Goal: Information Seeking & Learning: Find specific fact

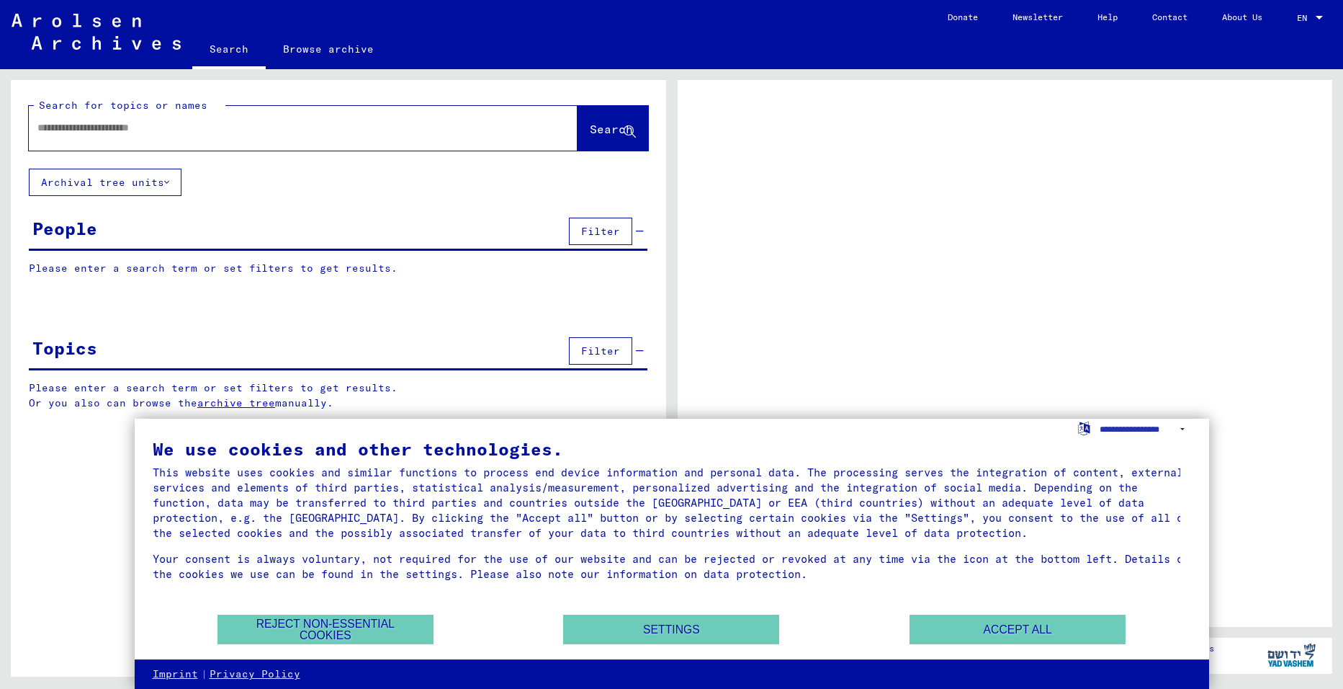
click at [82, 122] on input "text" at bounding box center [290, 127] width 506 height 15
type input "****"
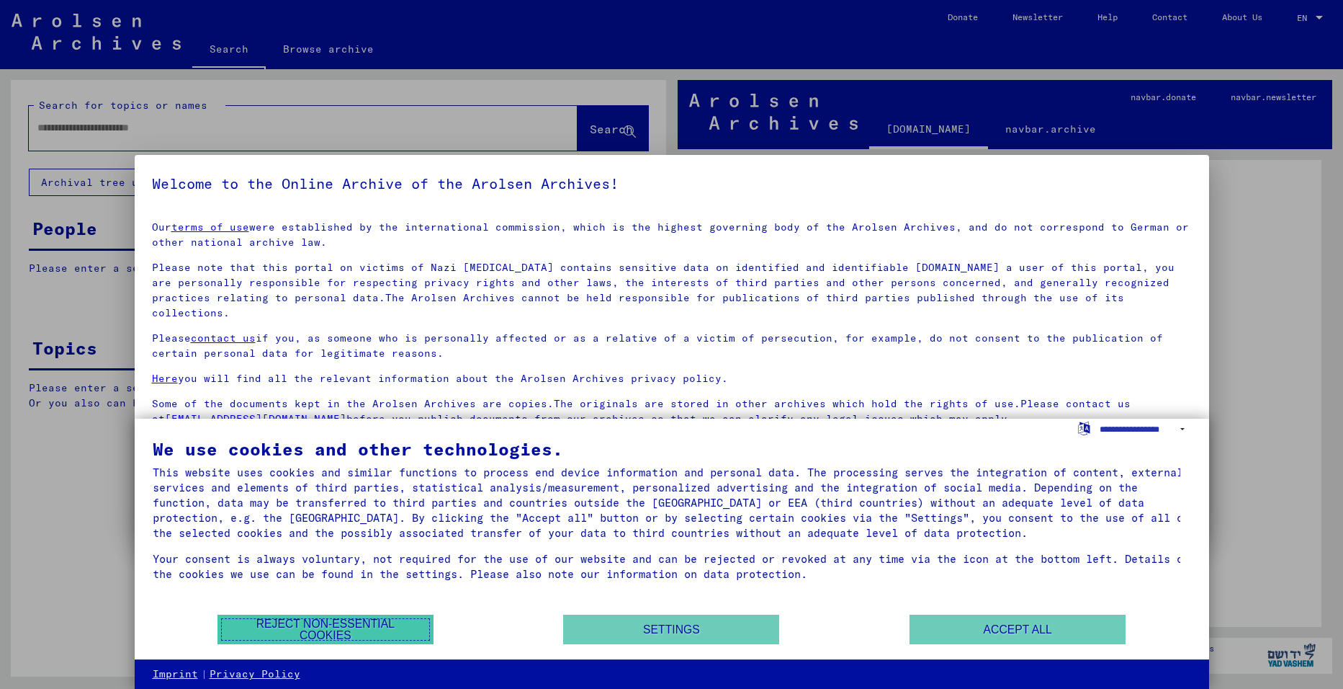
click at [328, 643] on button "Reject non-essential cookies" at bounding box center [326, 629] width 216 height 30
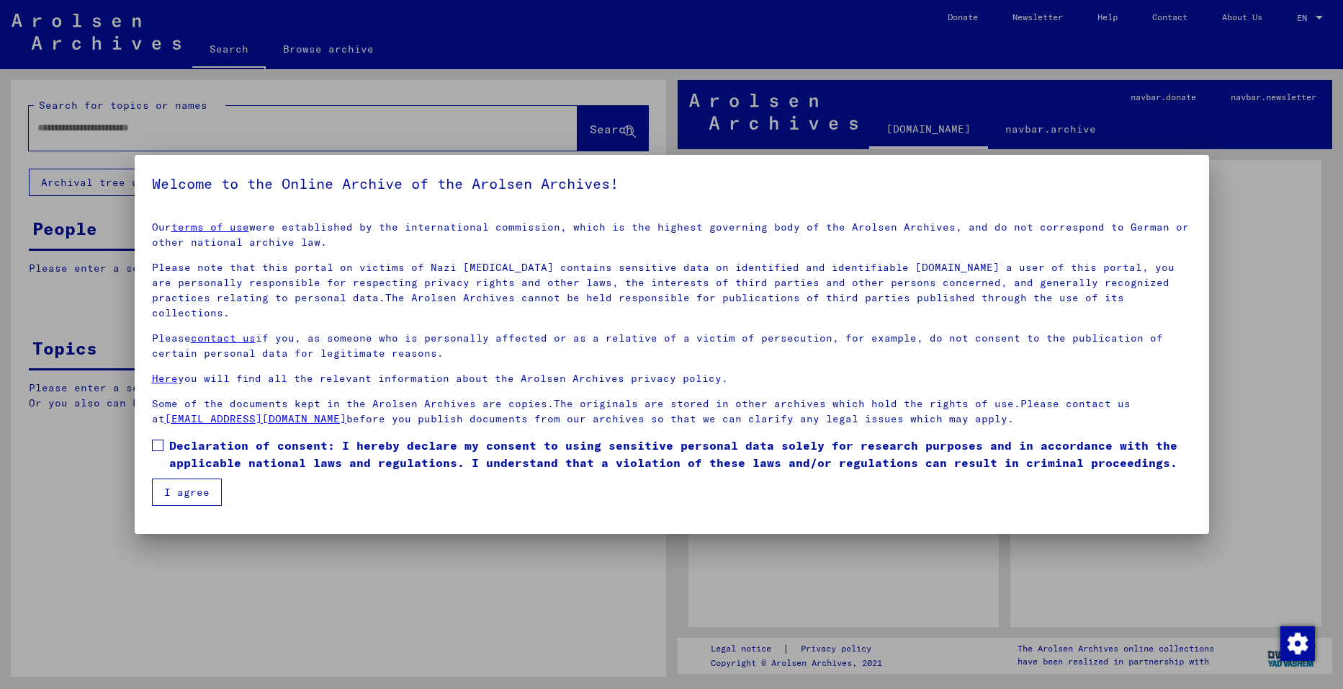
click at [194, 478] on button "I agree" at bounding box center [187, 491] width 70 height 27
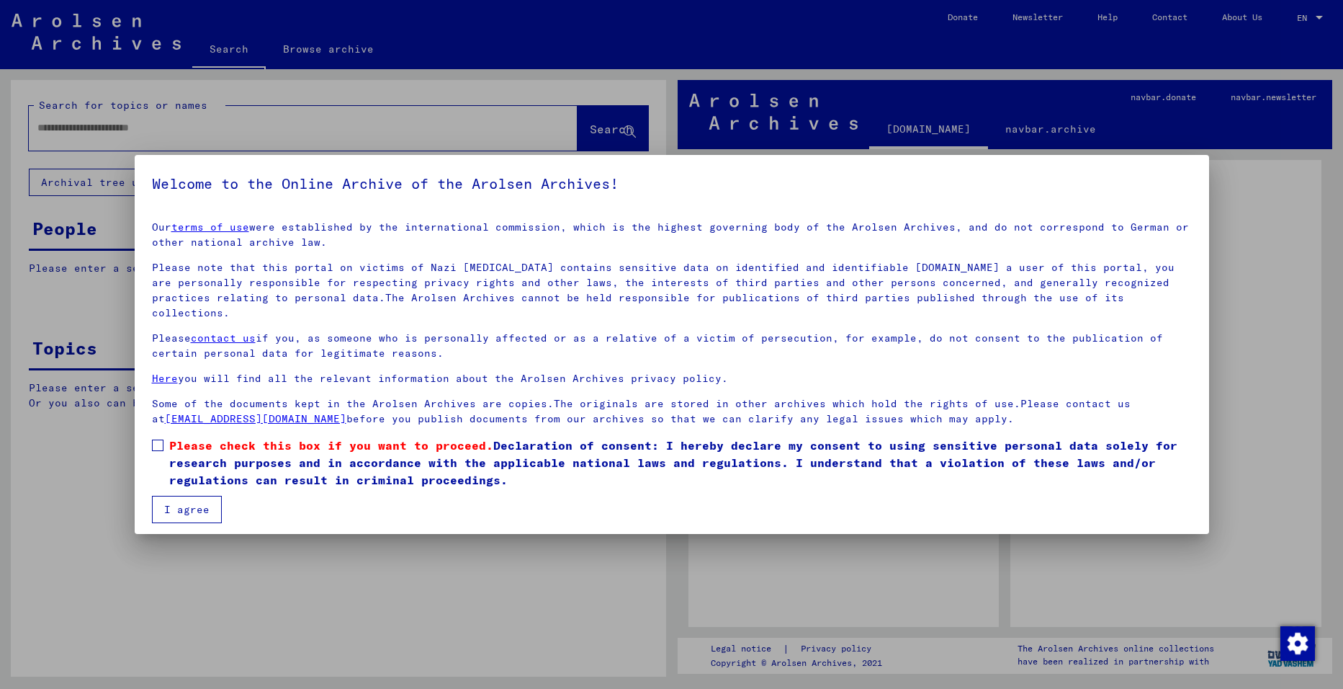
click at [188, 496] on button "I agree" at bounding box center [187, 509] width 70 height 27
click at [152, 439] on span at bounding box center [158, 445] width 12 height 12
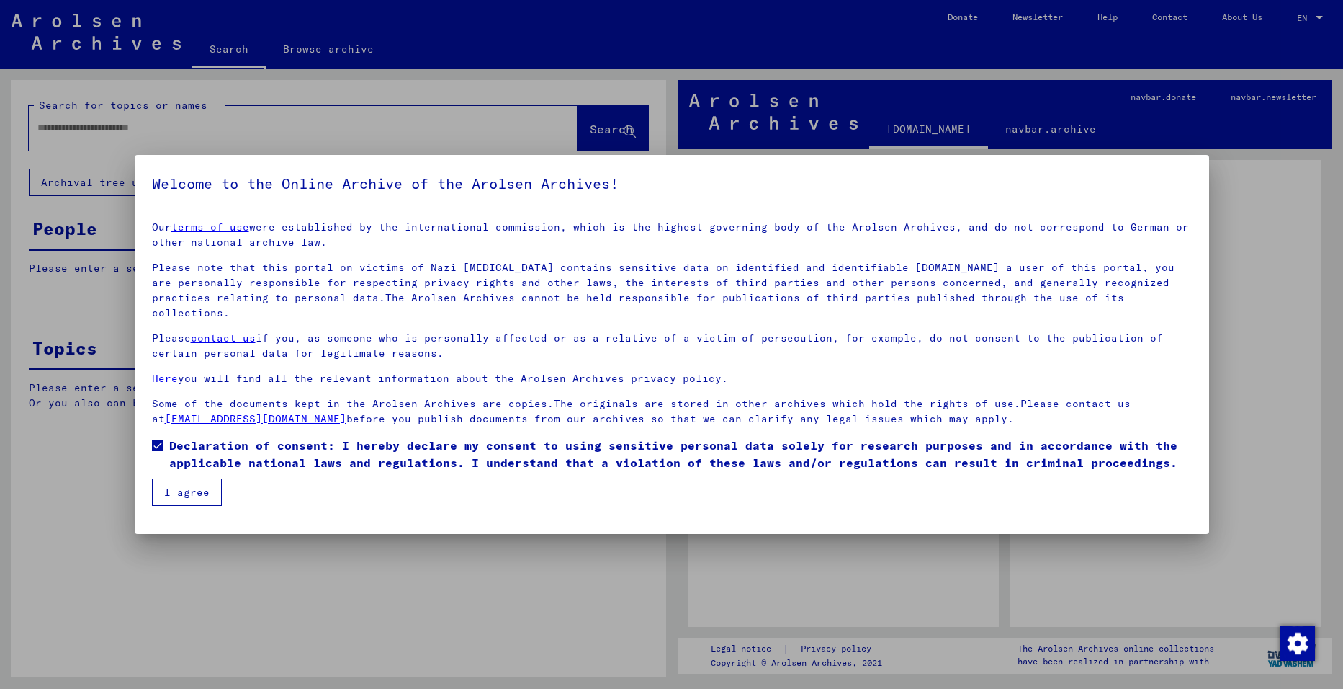
click at [166, 486] on button "I agree" at bounding box center [187, 491] width 70 height 27
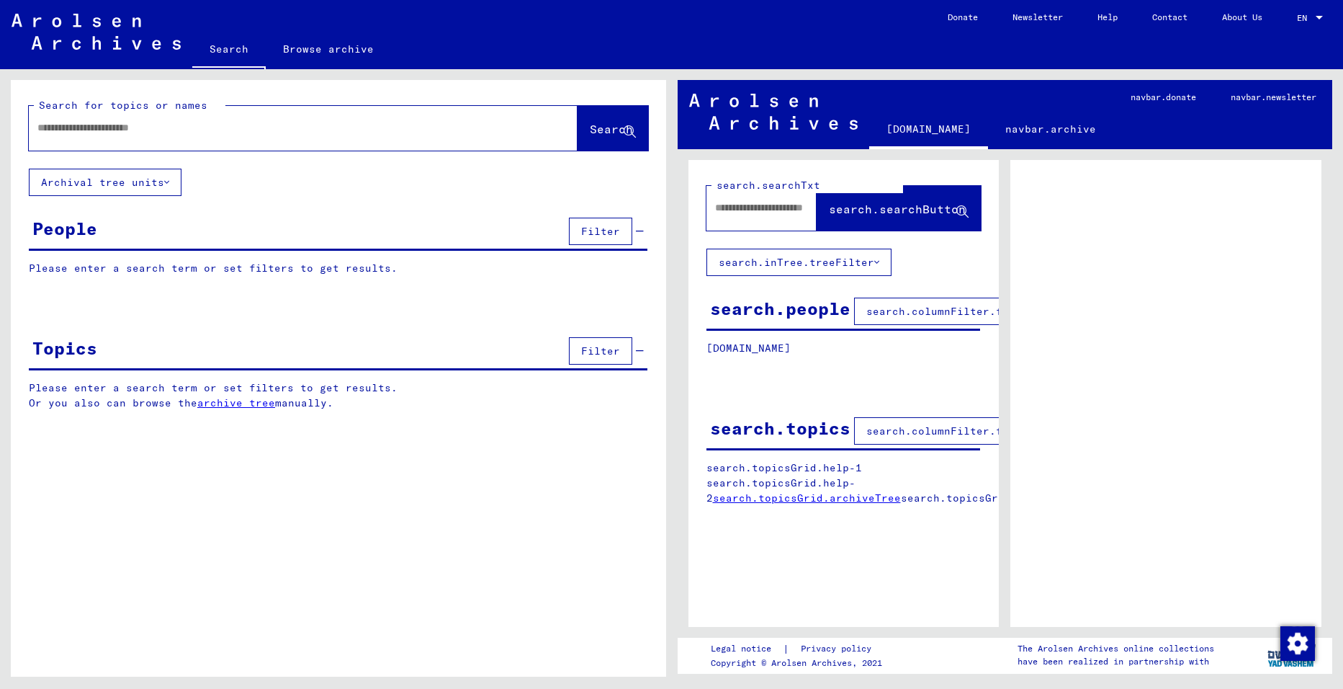
click at [107, 130] on input "text" at bounding box center [290, 127] width 506 height 15
type input "*******"
click at [606, 135] on span "Search" at bounding box center [613, 129] width 46 height 15
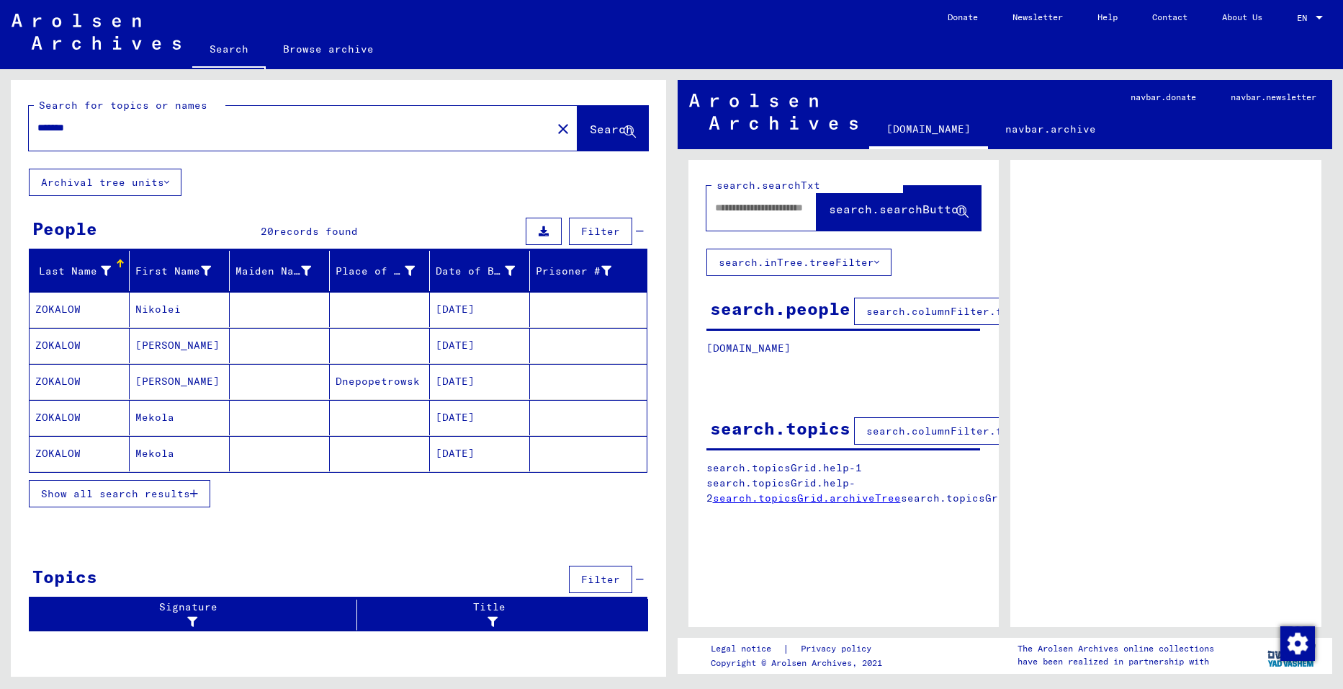
click at [99, 491] on span "Show all search results" at bounding box center [115, 493] width 149 height 13
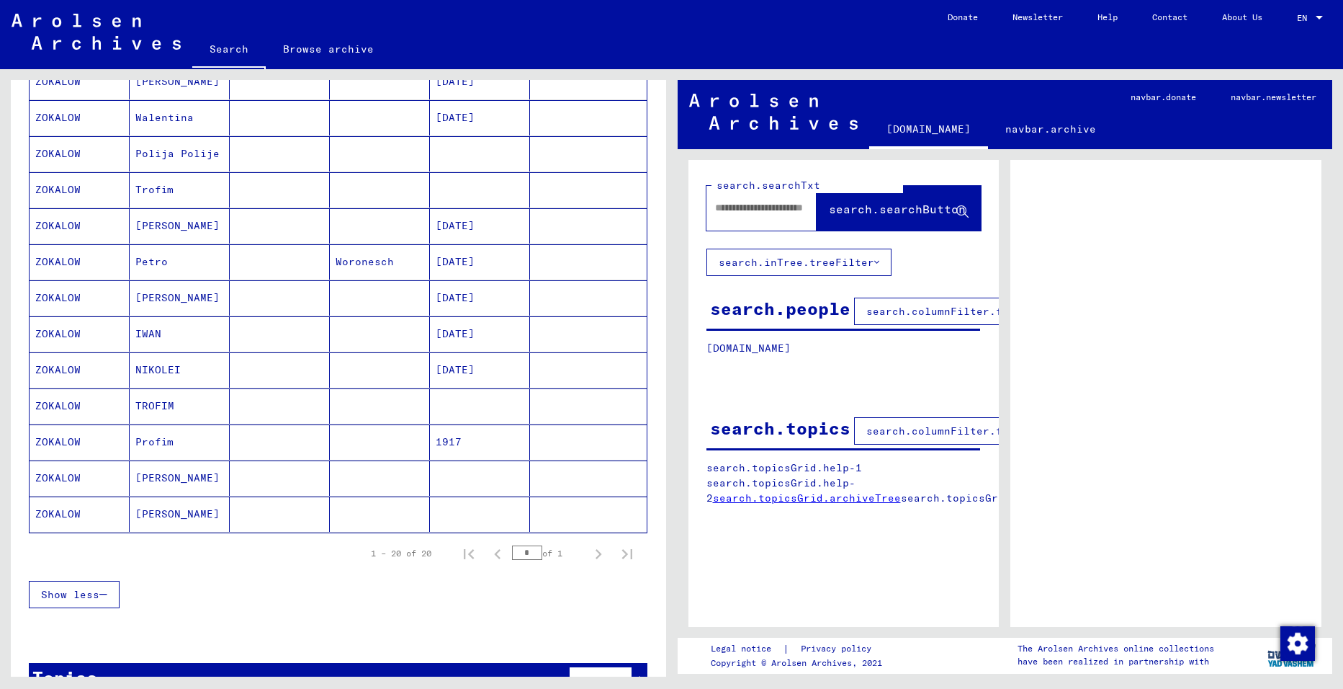
scroll to position [504, 0]
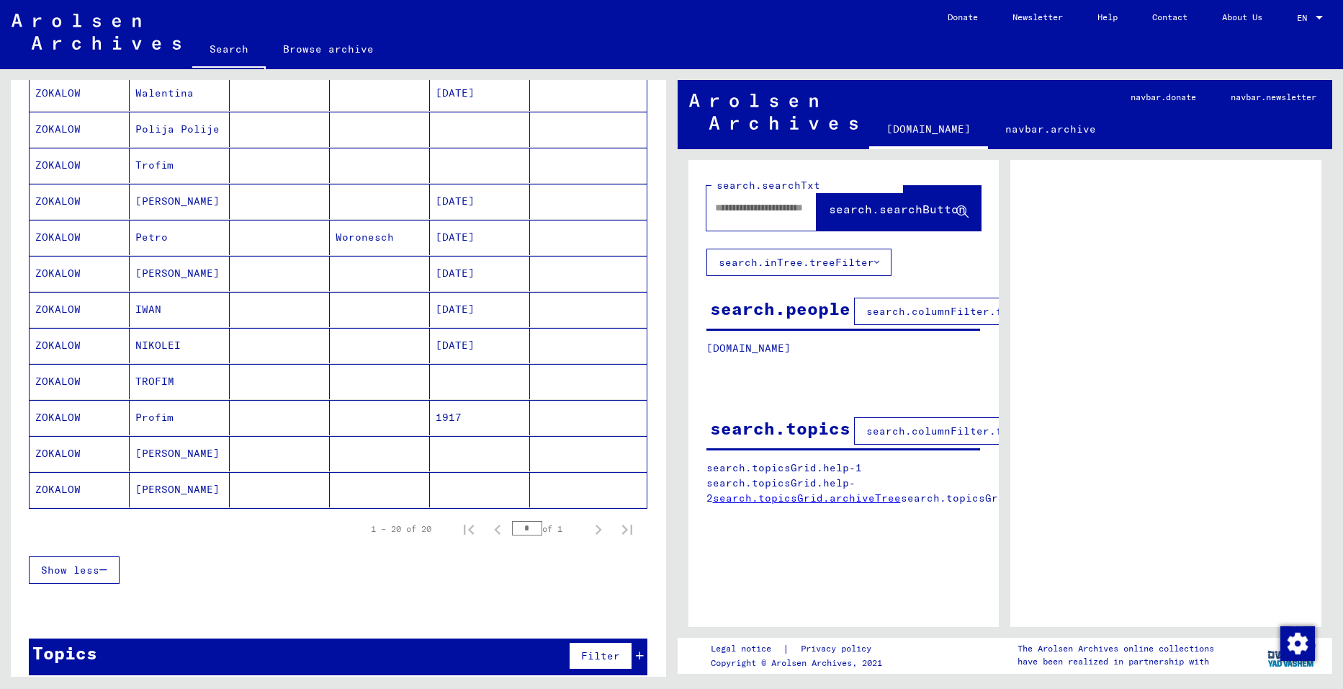
click at [177, 452] on mat-cell "[PERSON_NAME]" at bounding box center [180, 453] width 100 height 35
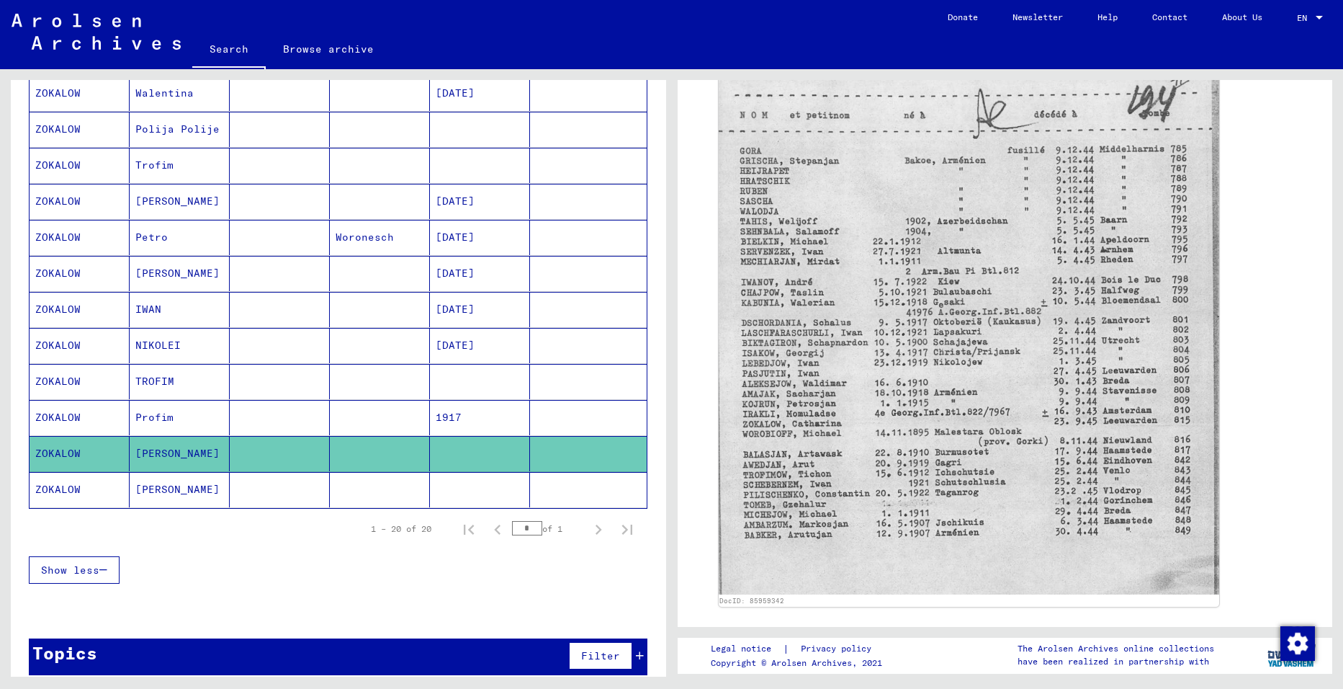
scroll to position [216, 0]
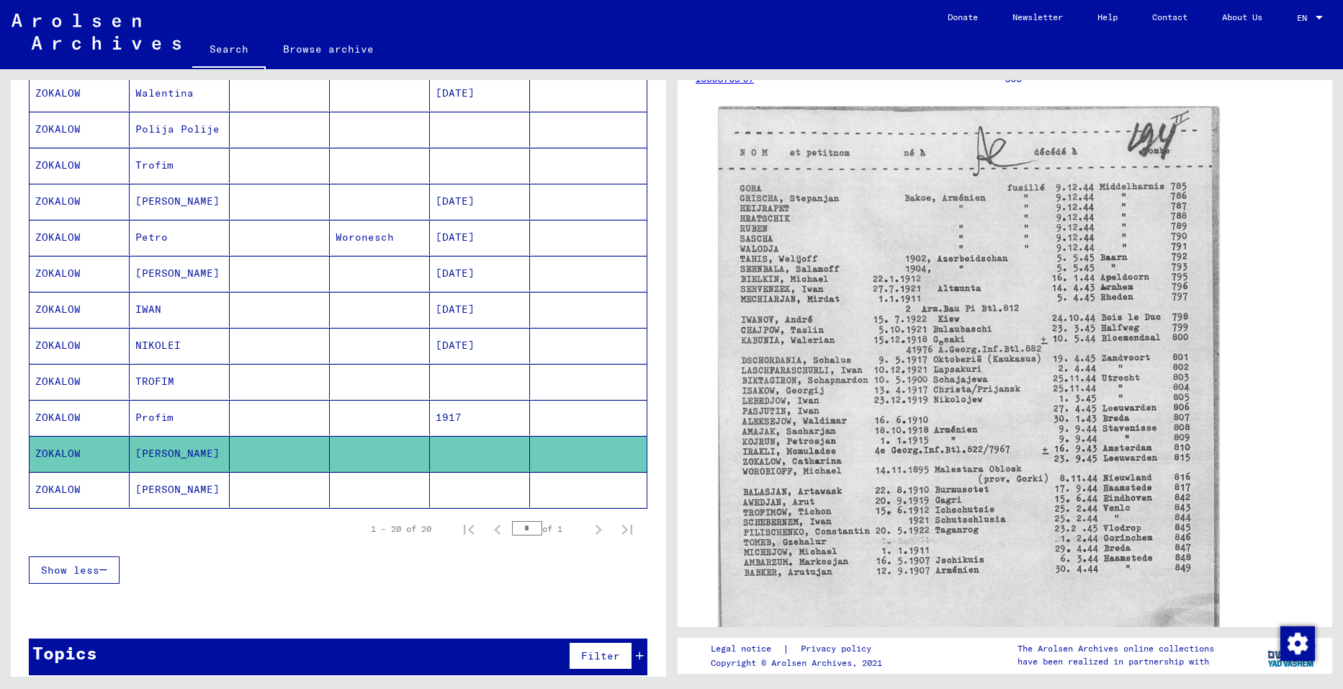
click at [55, 484] on mat-cell "ZOKALOW" at bounding box center [80, 489] width 100 height 35
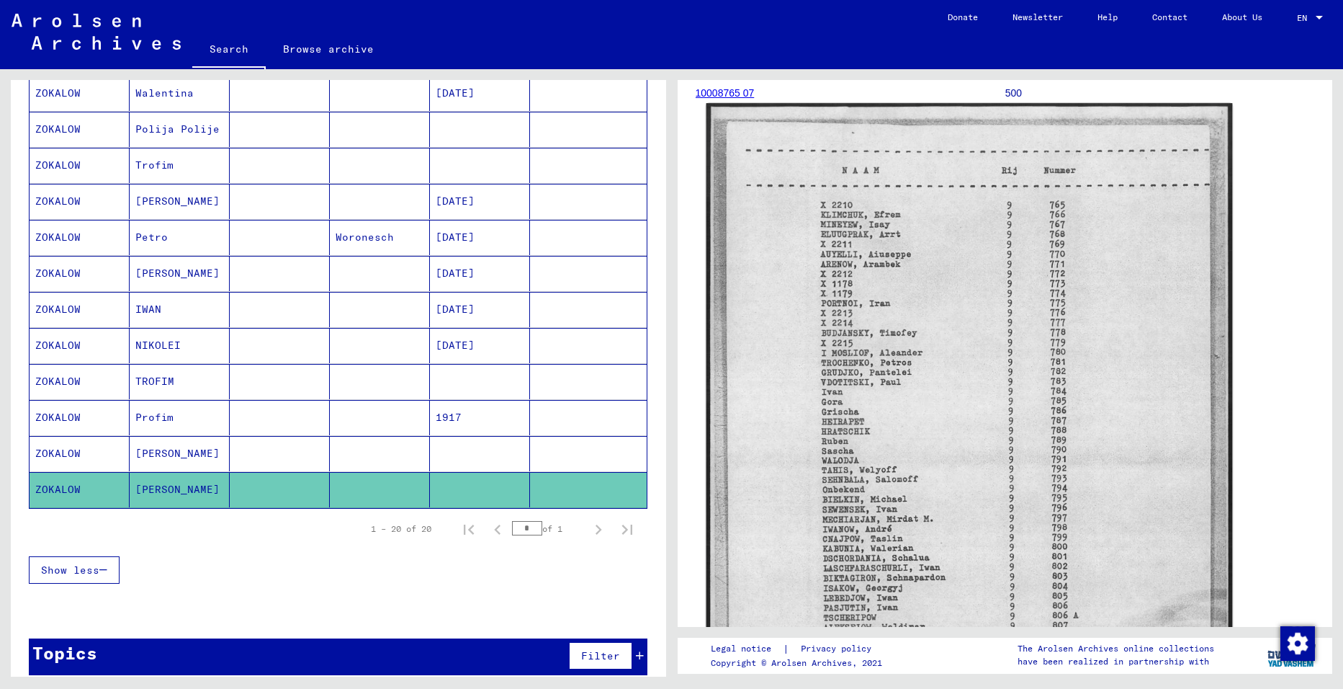
scroll to position [144, 0]
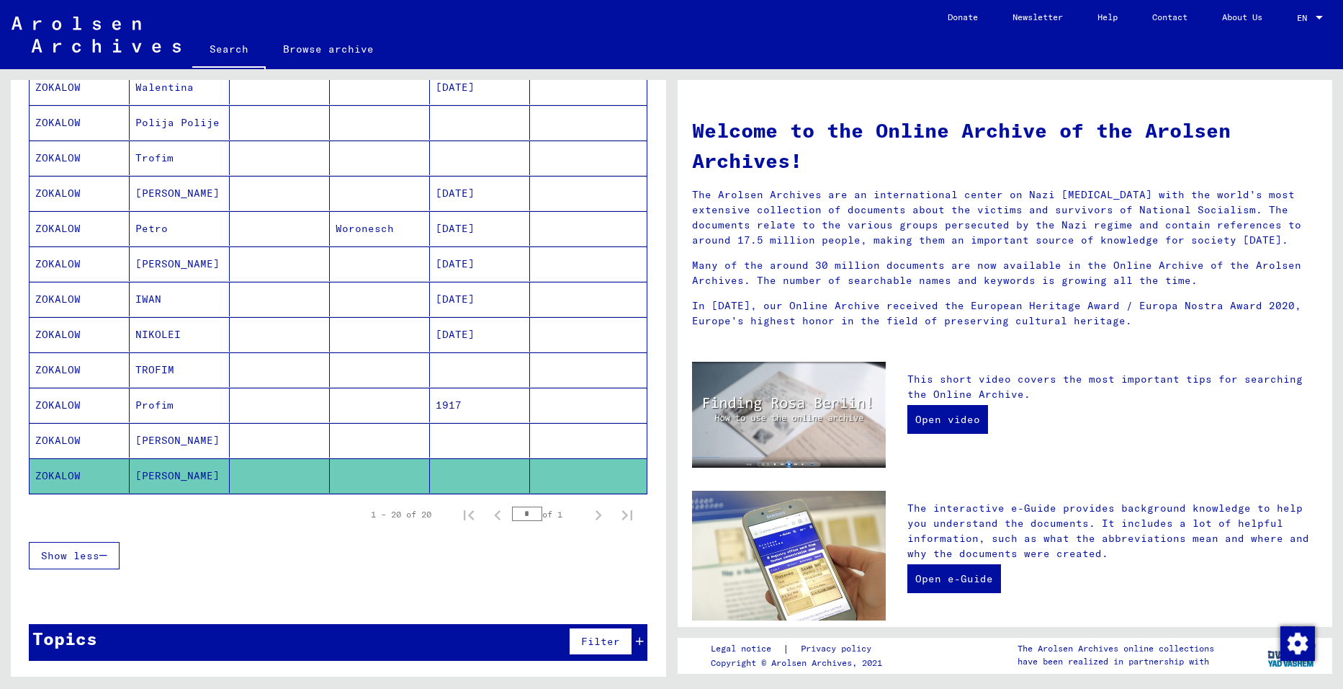
scroll to position [498, 0]
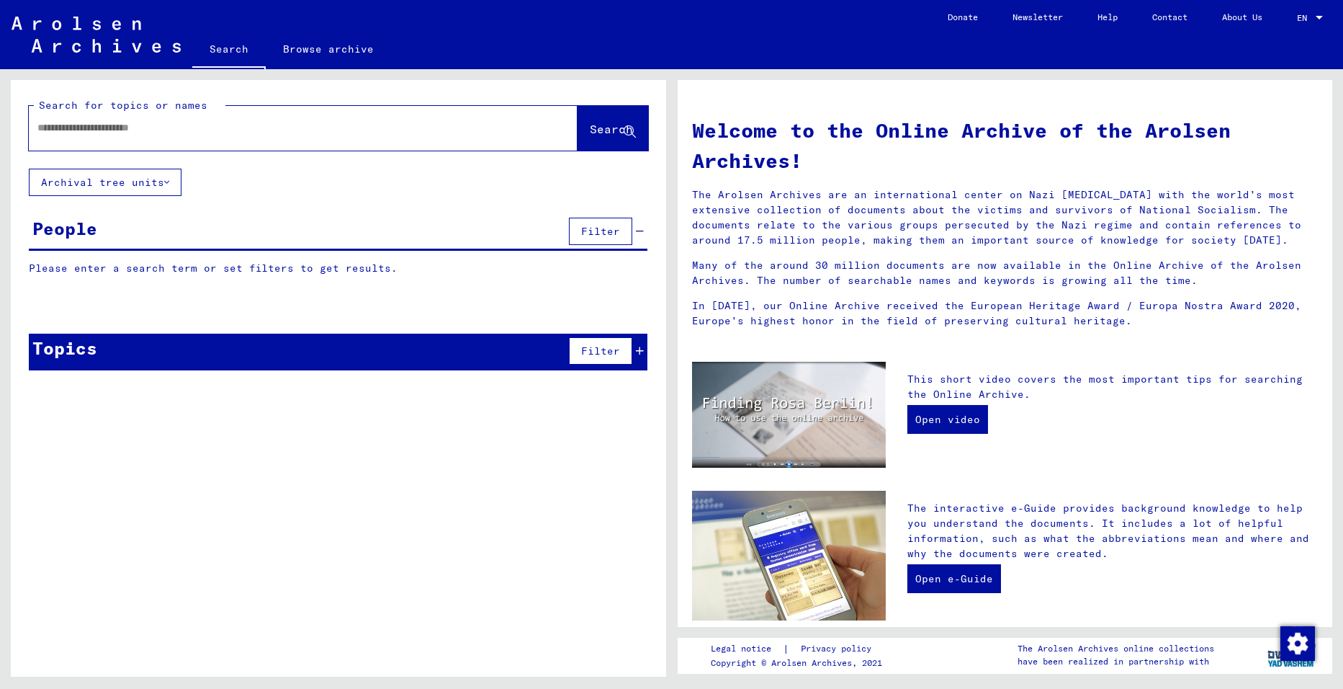
type input "*******"
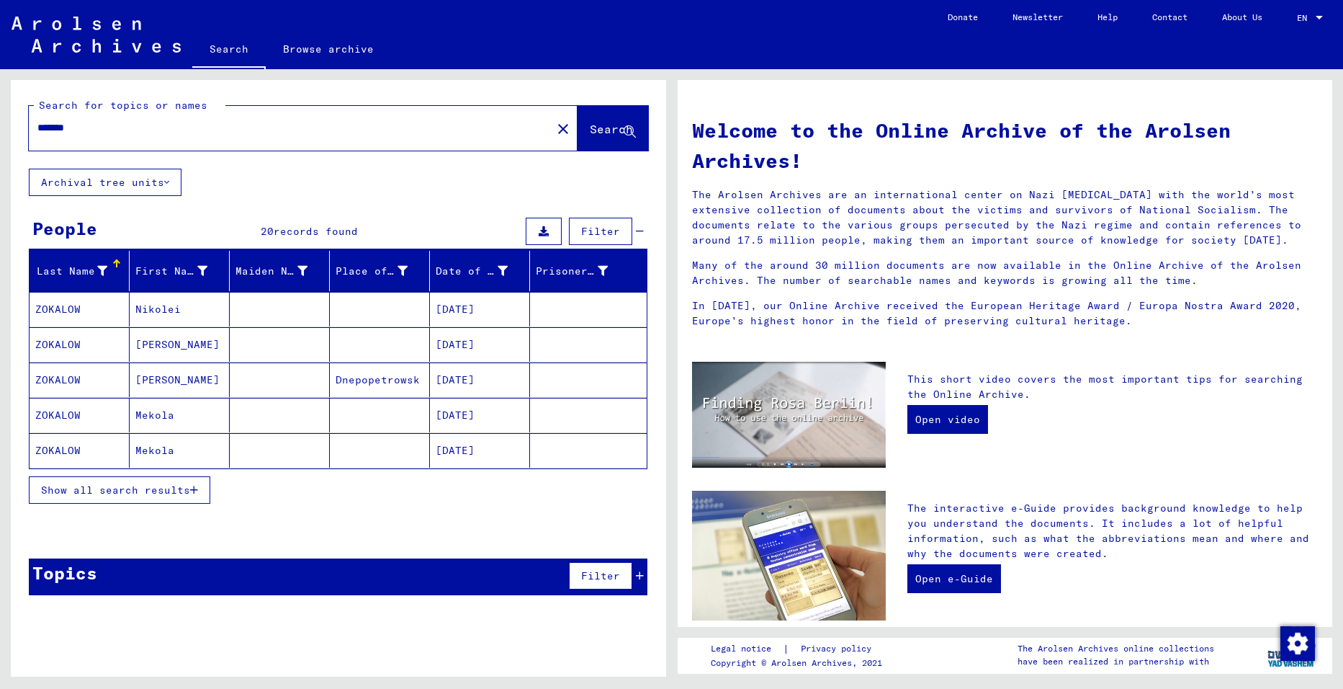
click at [135, 485] on span "Show all search results" at bounding box center [115, 489] width 149 height 13
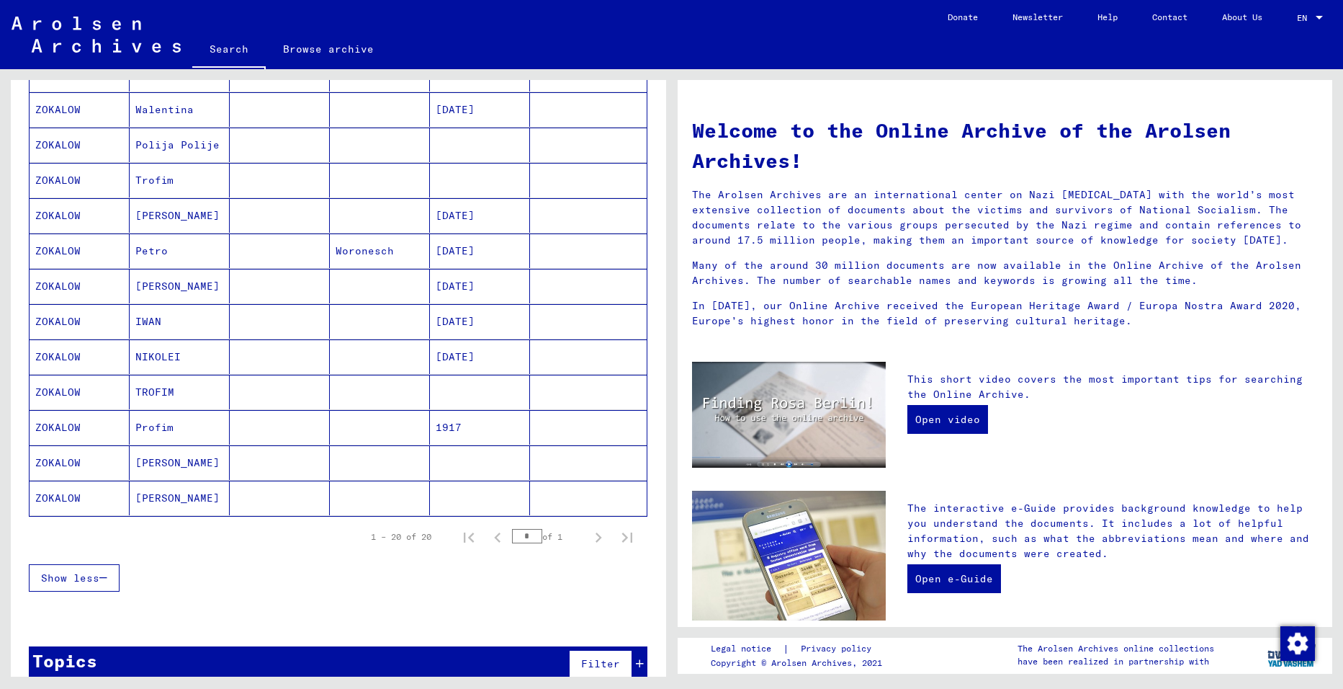
scroll to position [504, 0]
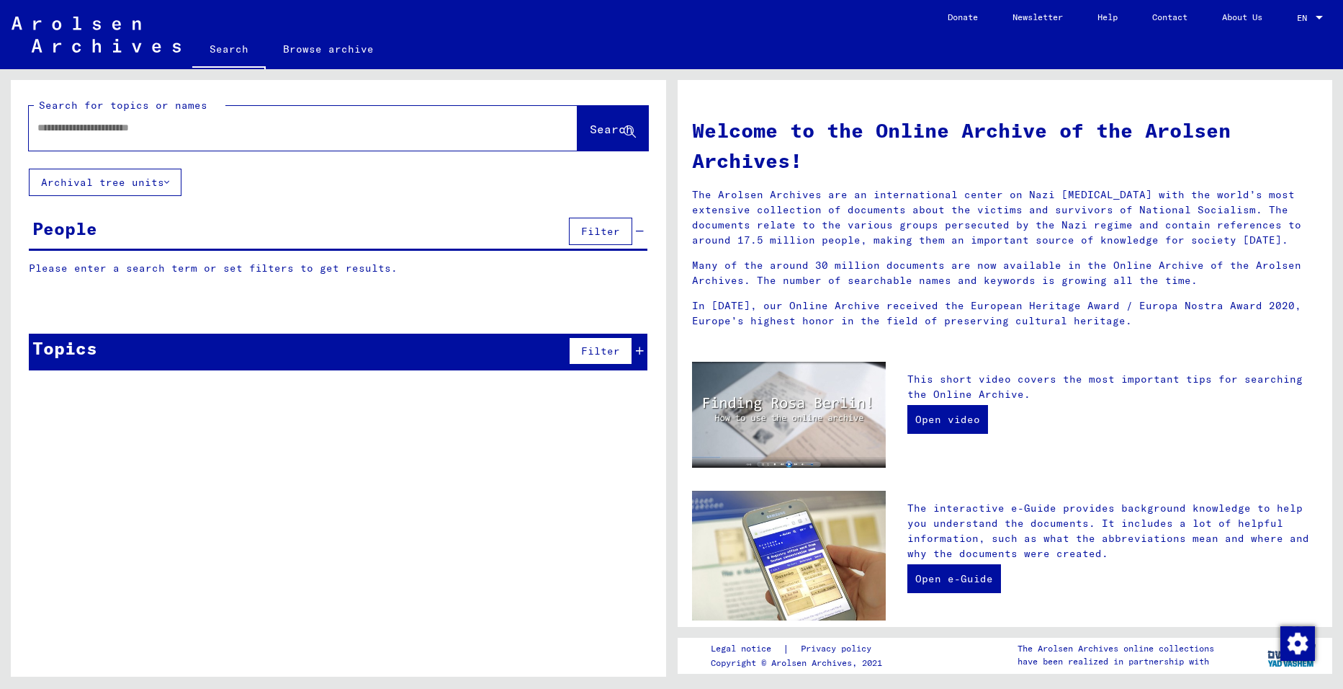
click at [88, 127] on input "text" at bounding box center [285, 127] width 497 height 15
type input "******"
click at [596, 134] on span "Search" at bounding box center [611, 129] width 43 height 14
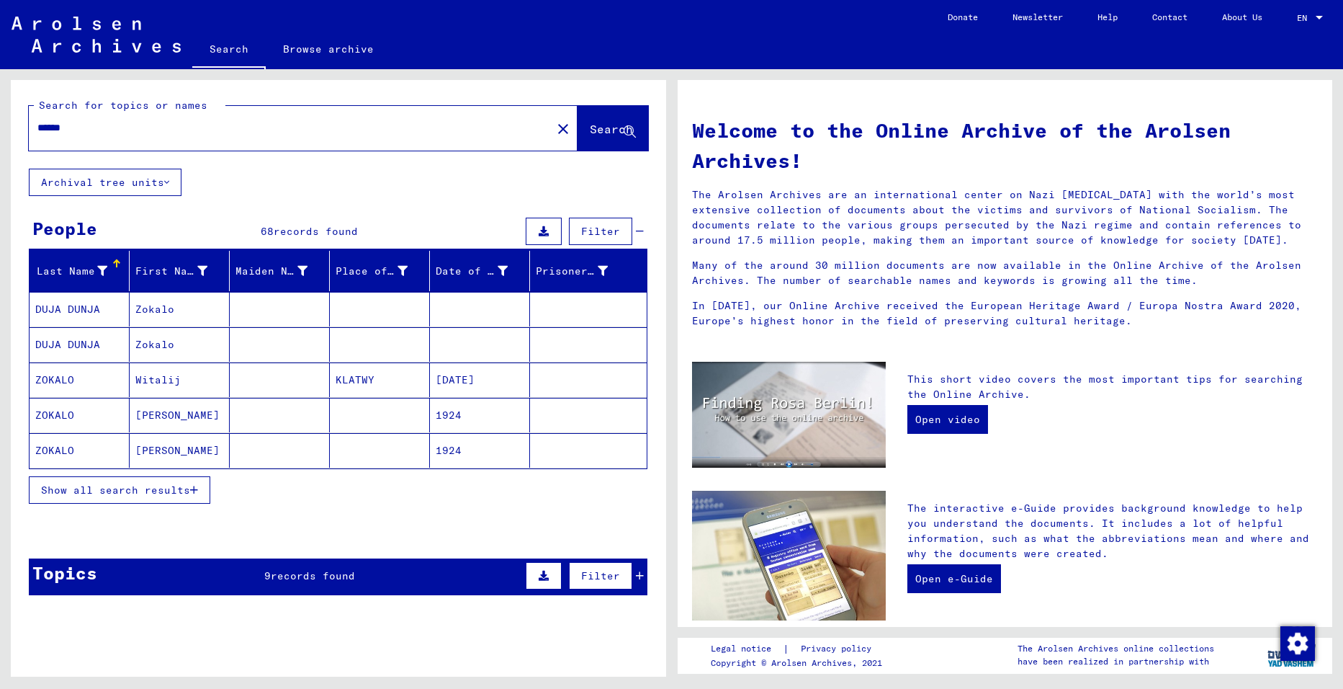
click at [157, 495] on span "Show all search results" at bounding box center [115, 489] width 149 height 13
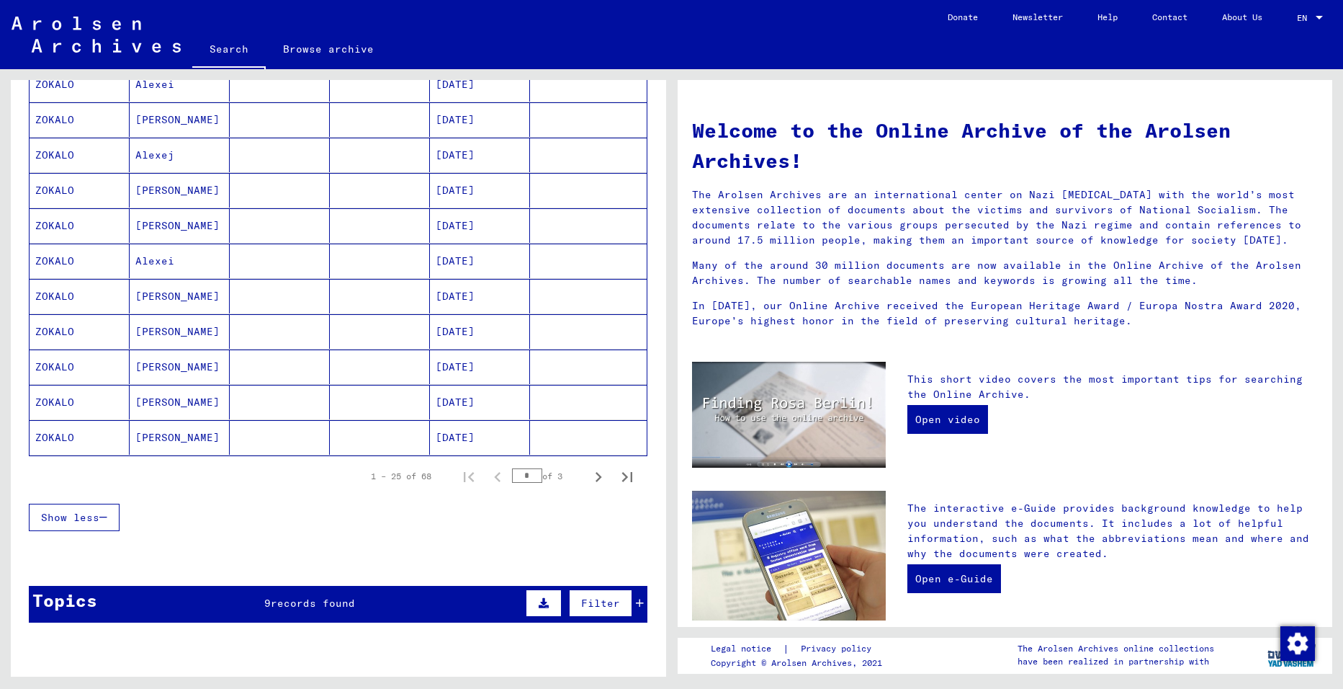
scroll to position [720, 0]
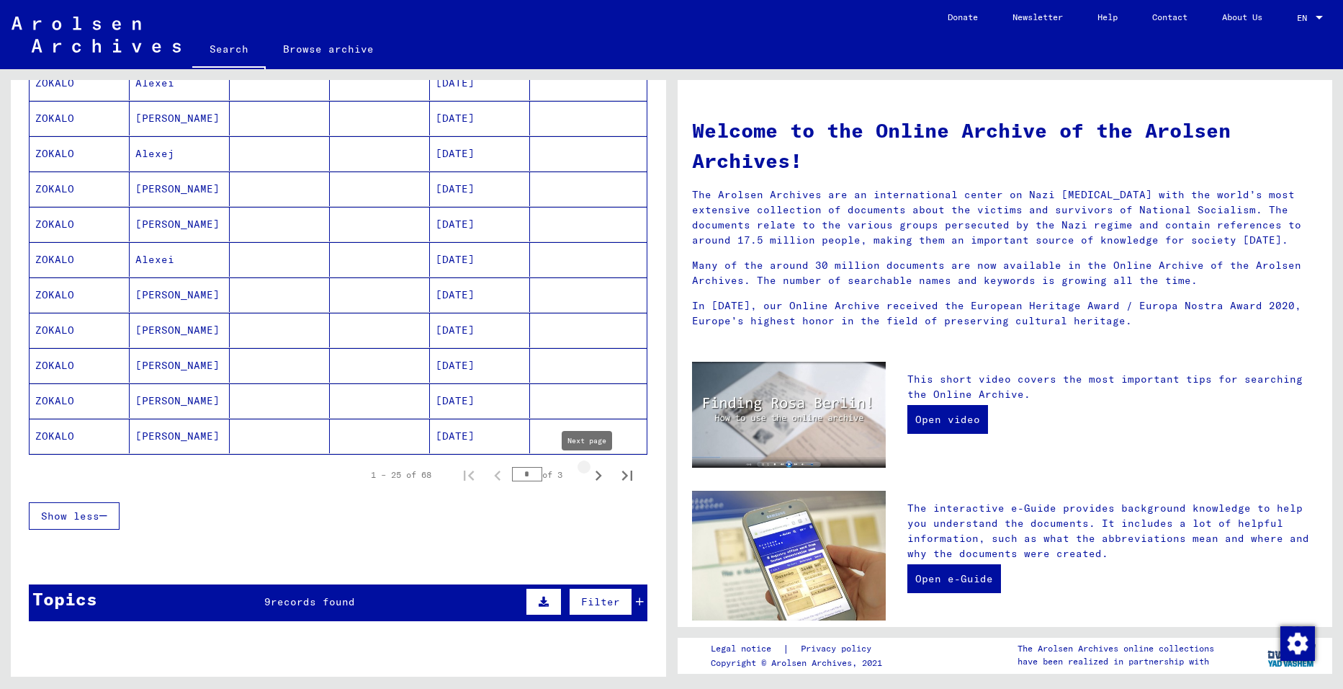
click at [588, 476] on icon "Next page" at bounding box center [598, 475] width 20 height 20
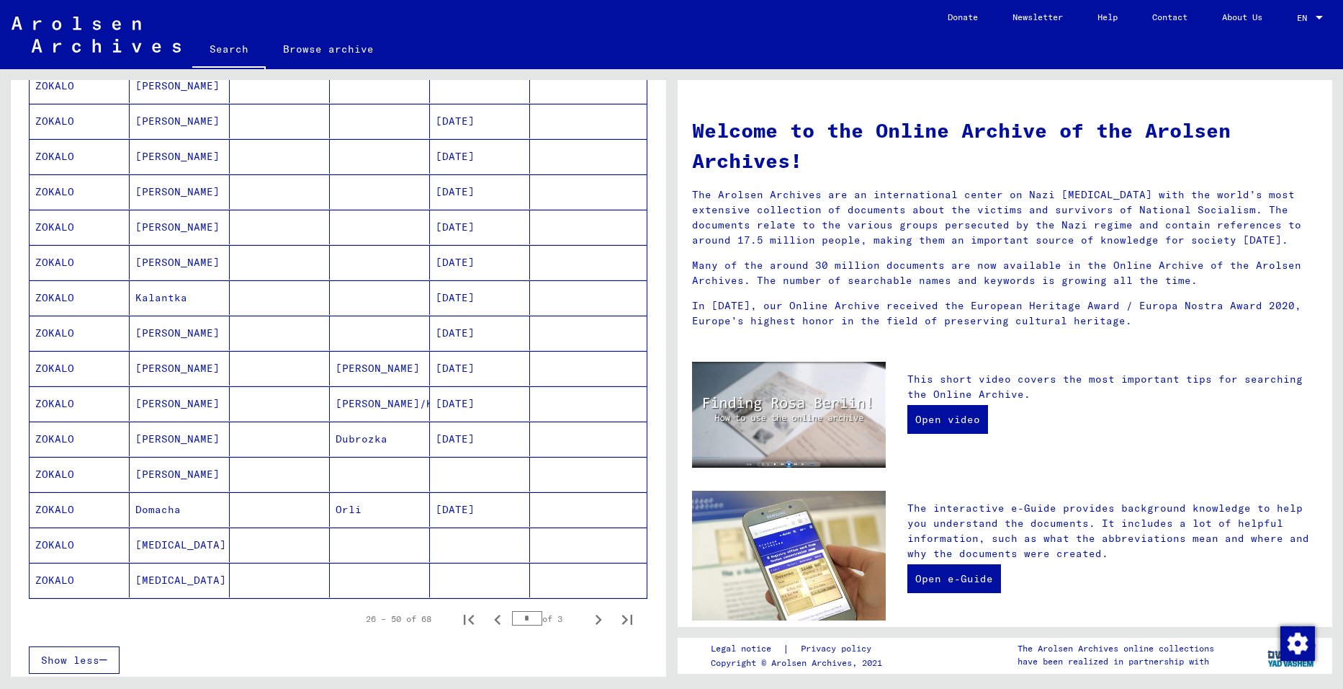
scroll to position [648, 0]
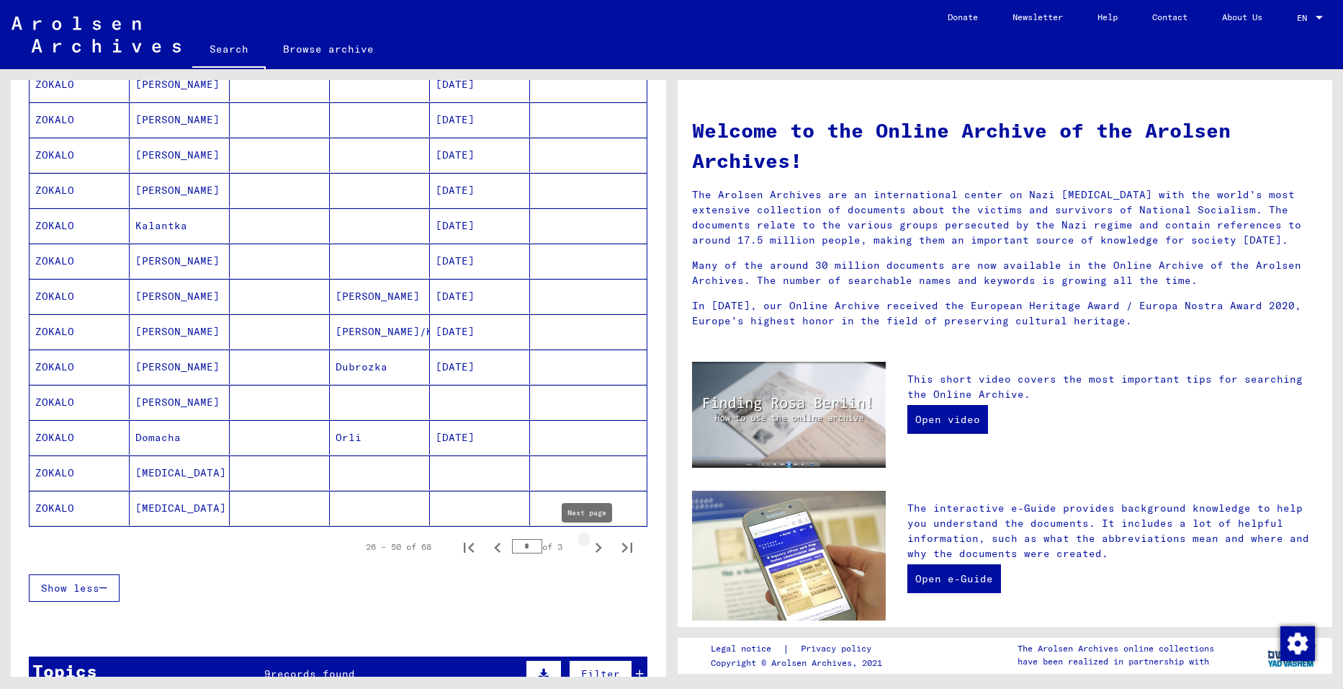
click at [589, 551] on icon "Next page" at bounding box center [598, 547] width 20 height 20
type input "*"
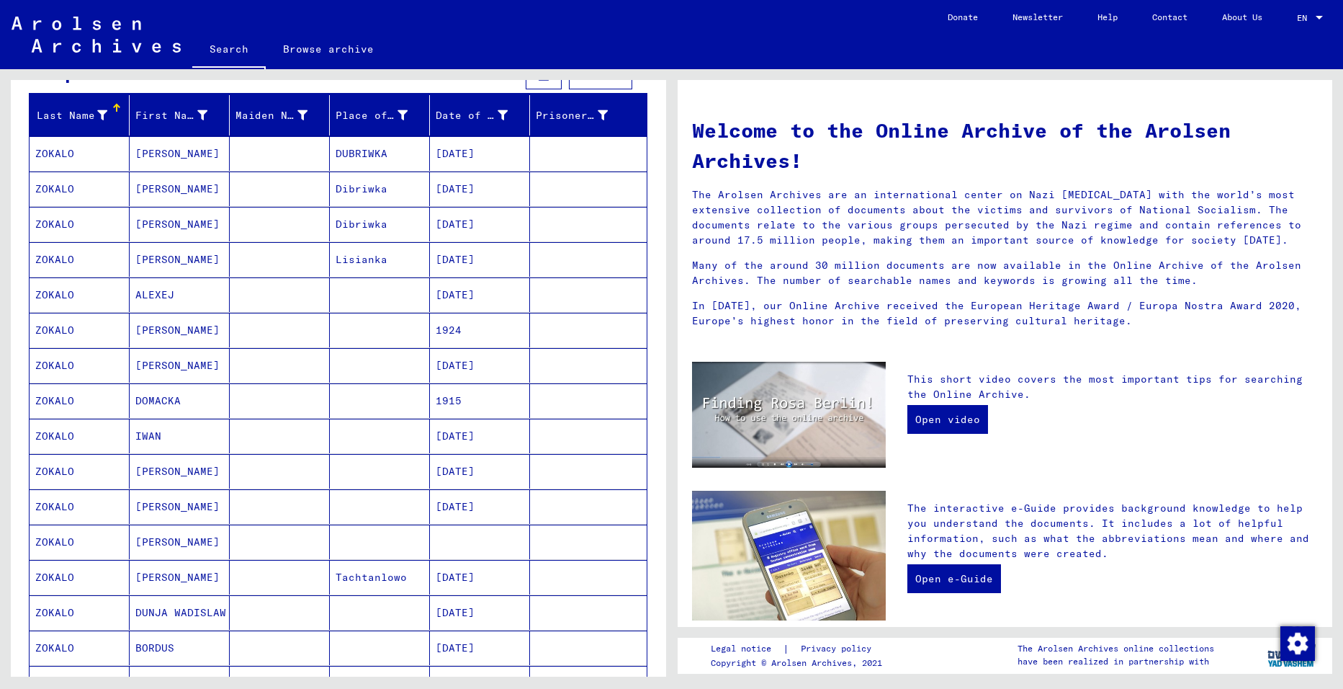
scroll to position [144, 0]
